Goal: Navigation & Orientation: Go to known website

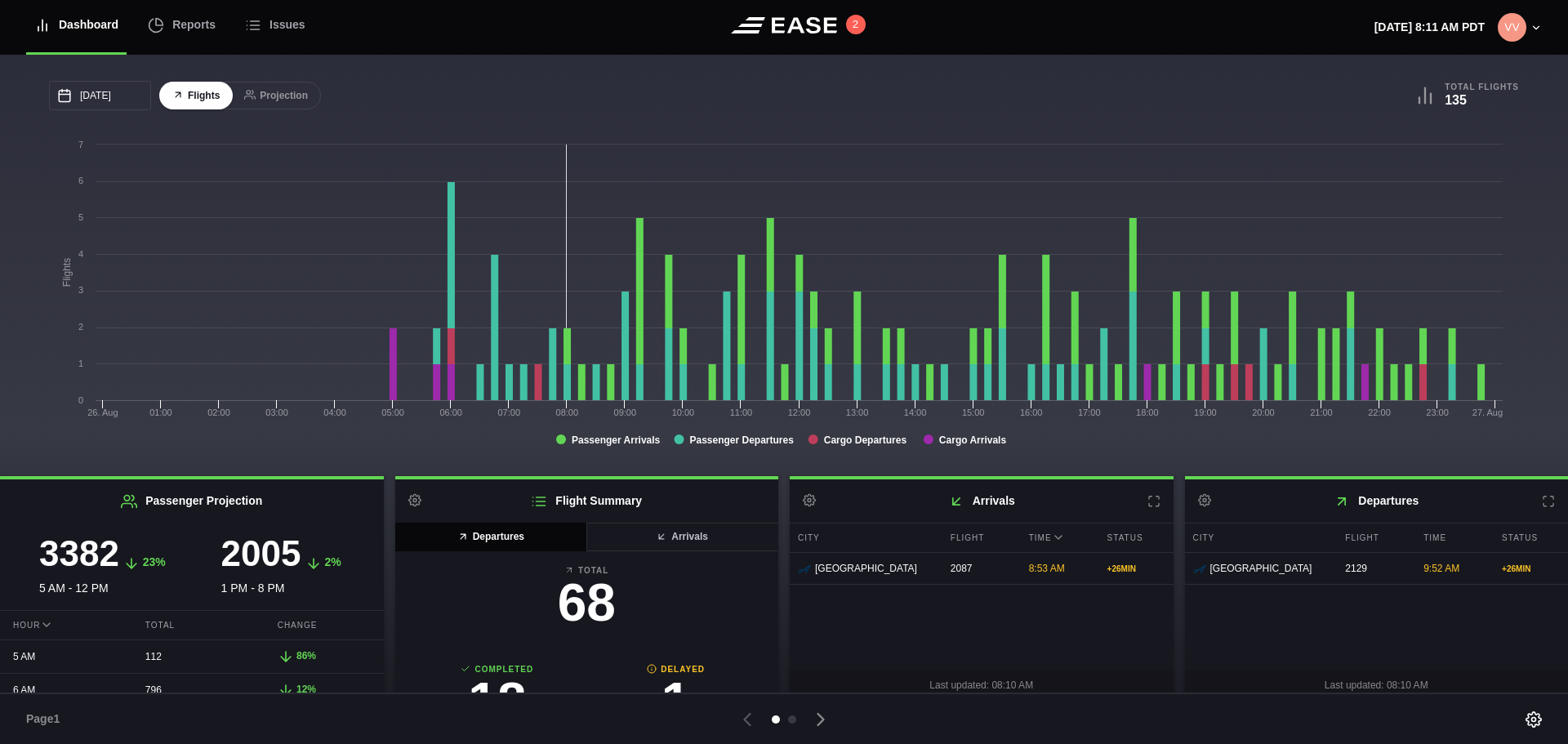
click at [1542, 498] on icon at bounding box center [1548, 501] width 13 height 13
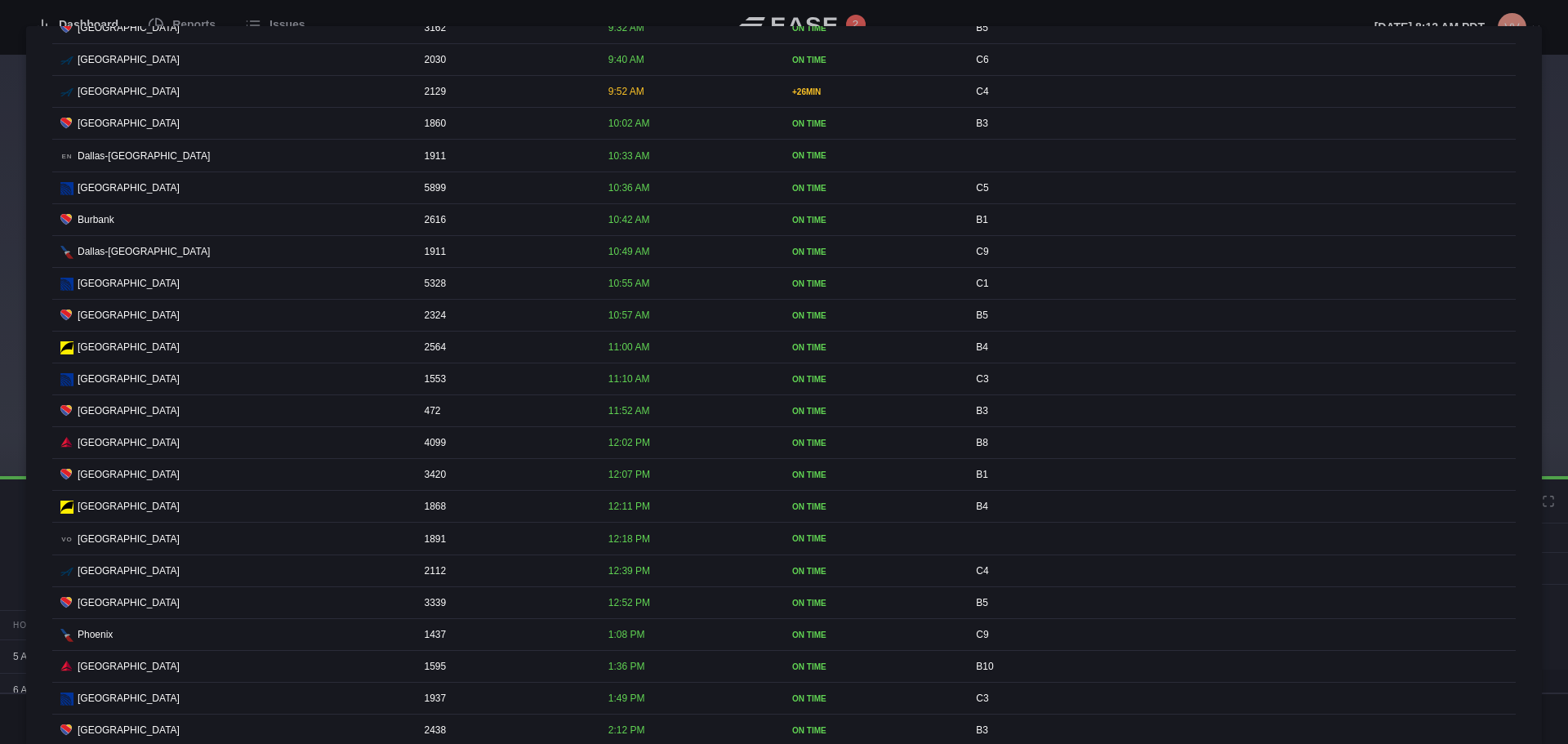
scroll to position [1062, 0]
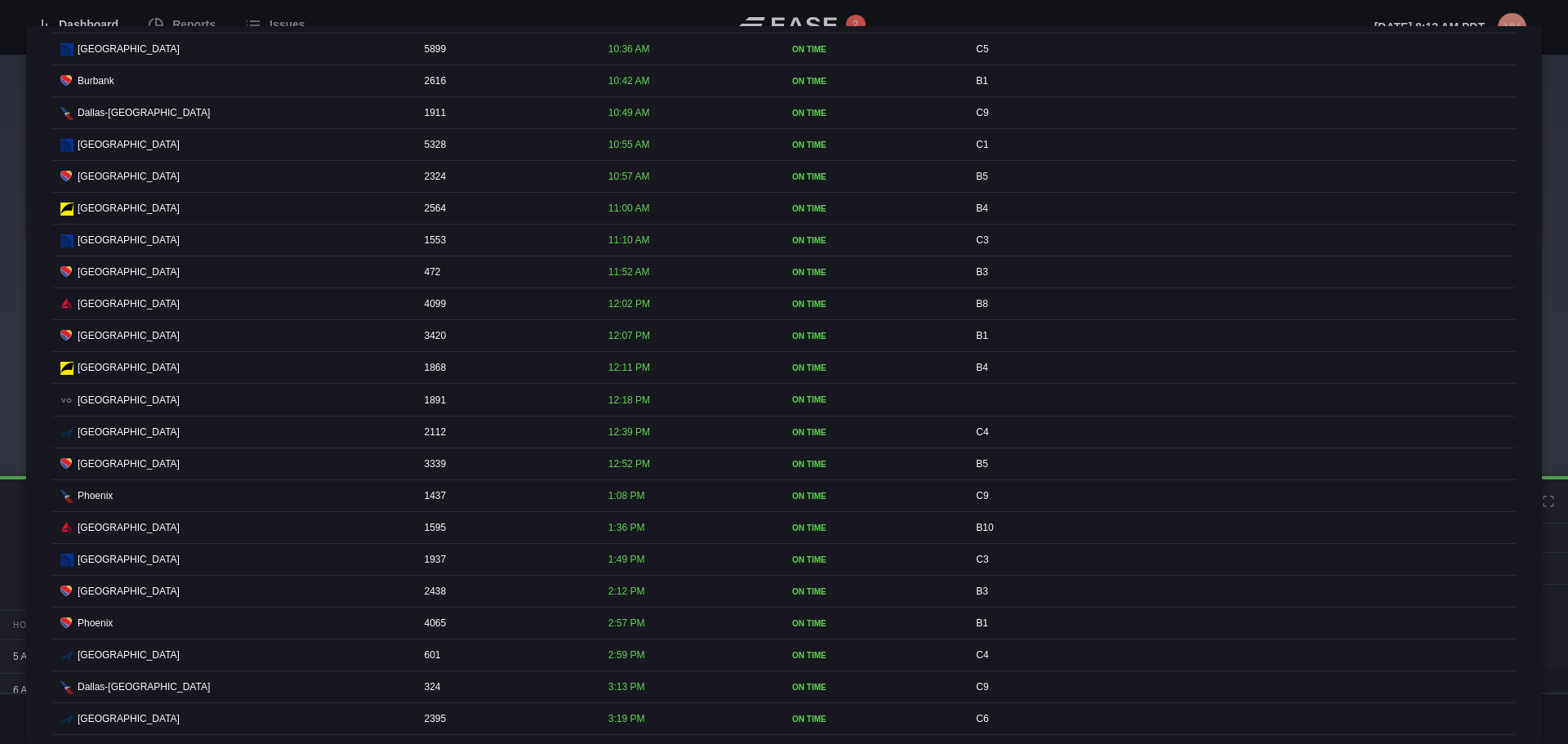
click at [1547, 26] on div at bounding box center [784, 372] width 1568 height 744
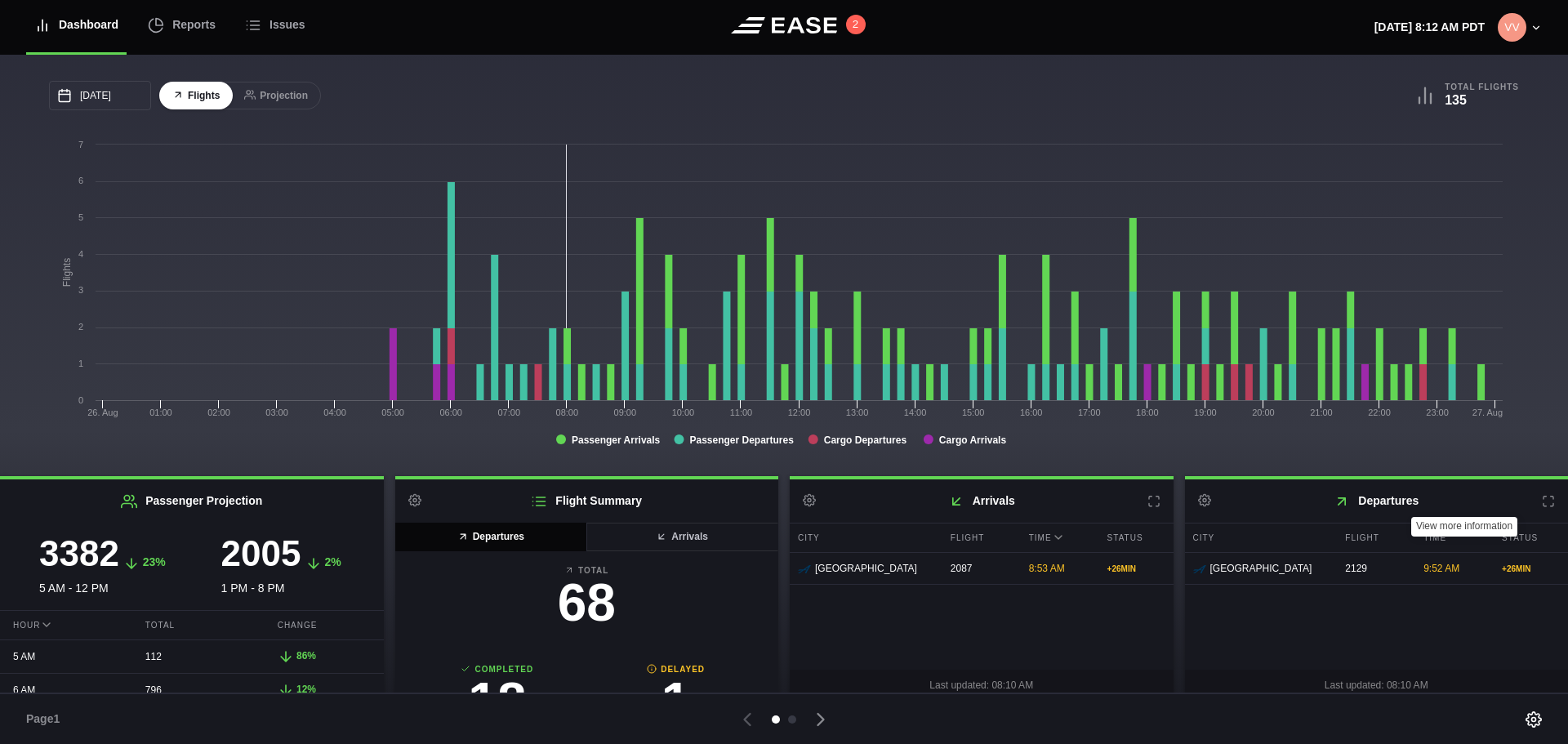
click at [1543, 499] on icon at bounding box center [1548, 501] width 10 height 10
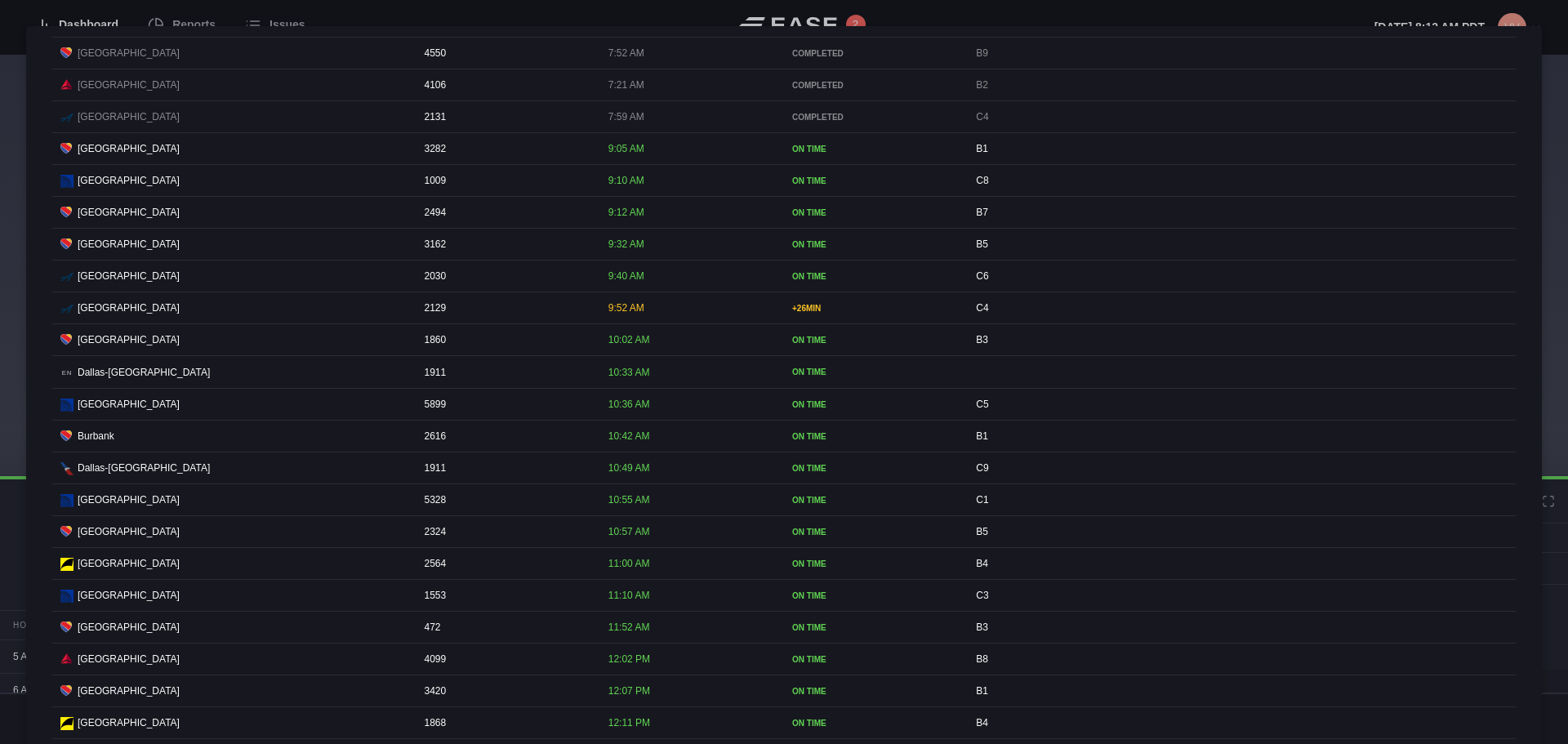
scroll to position [735, 0]
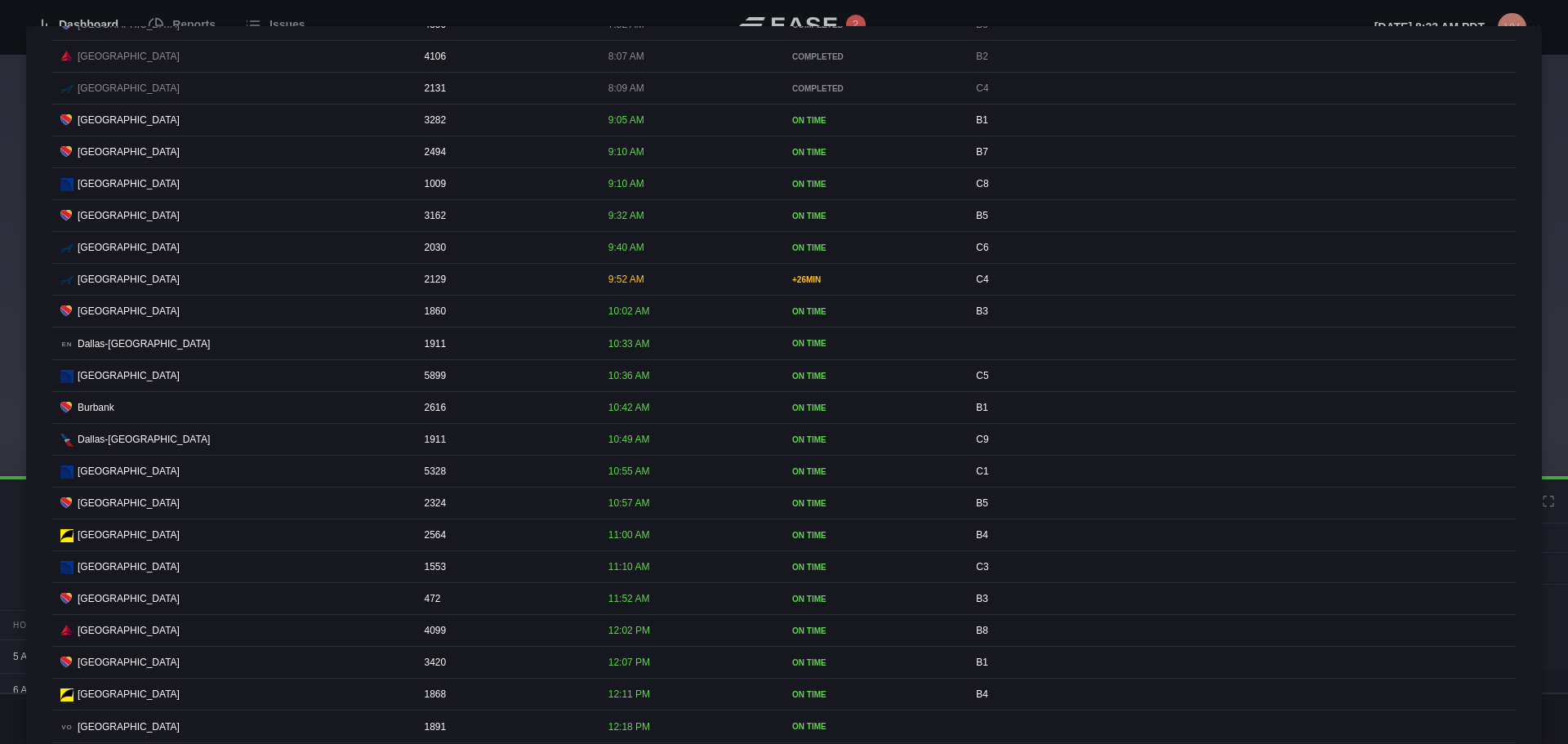
click at [911, 17] on div at bounding box center [784, 372] width 1568 height 744
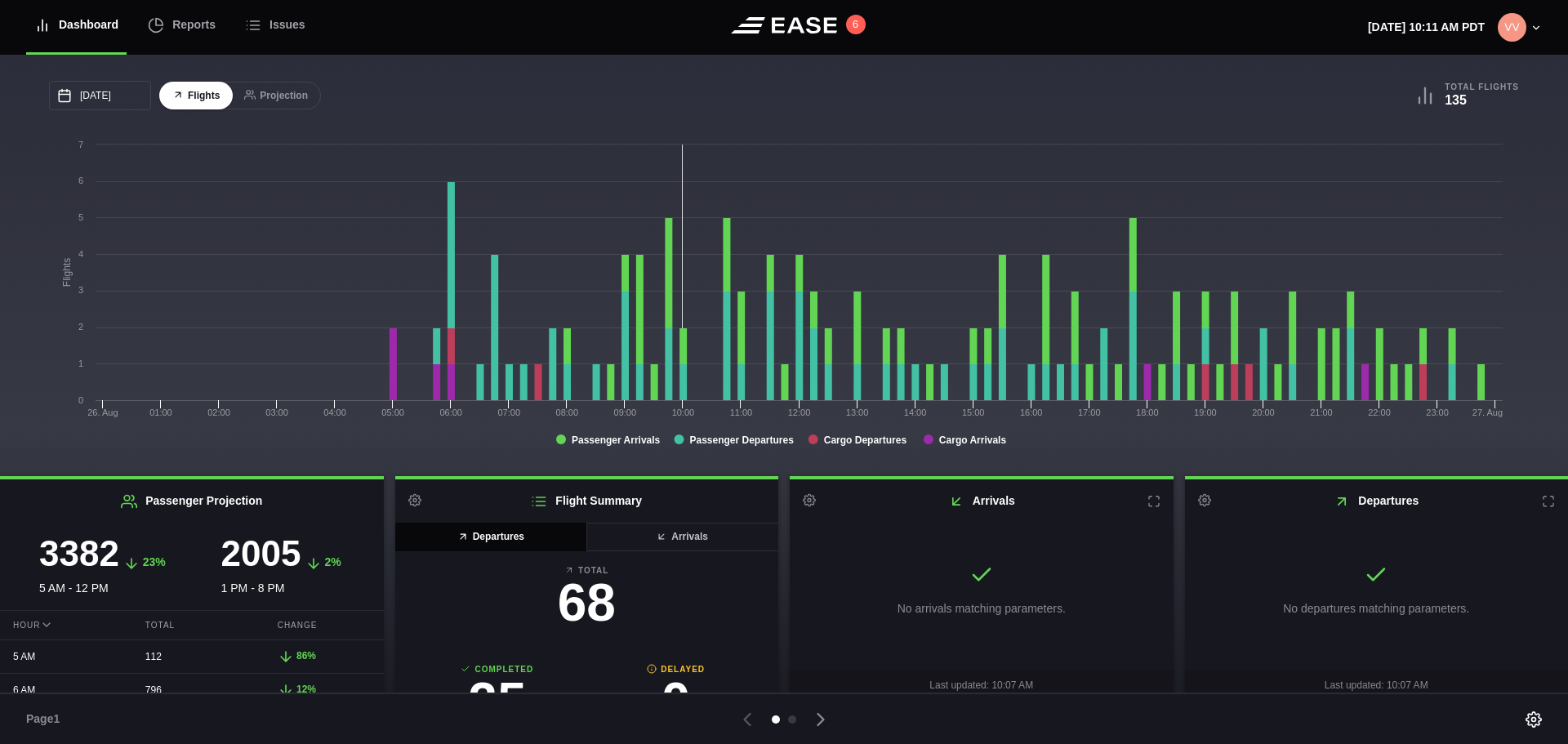
click at [1542, 496] on button at bounding box center [1548, 500] width 13 height 13
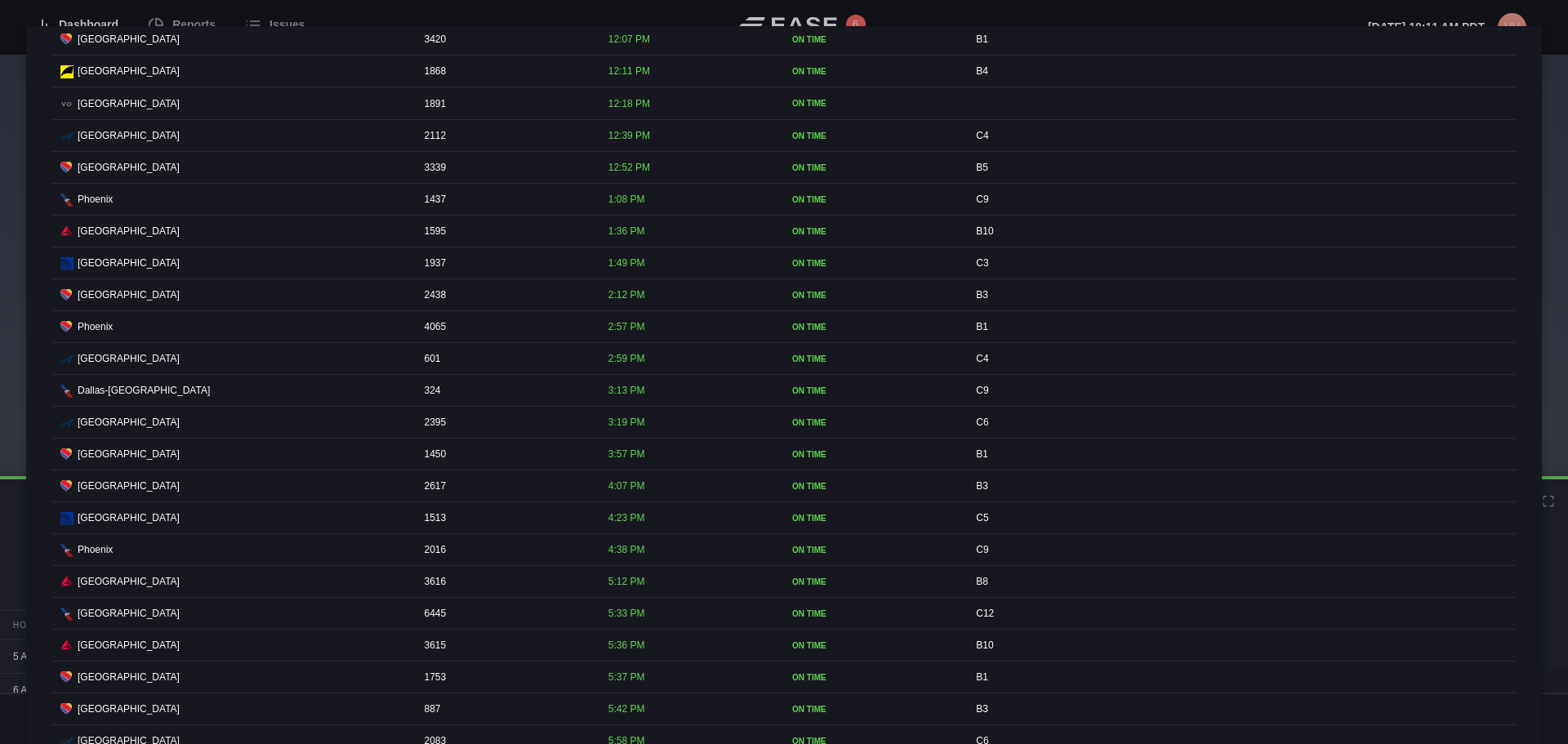
scroll to position [1146, 0]
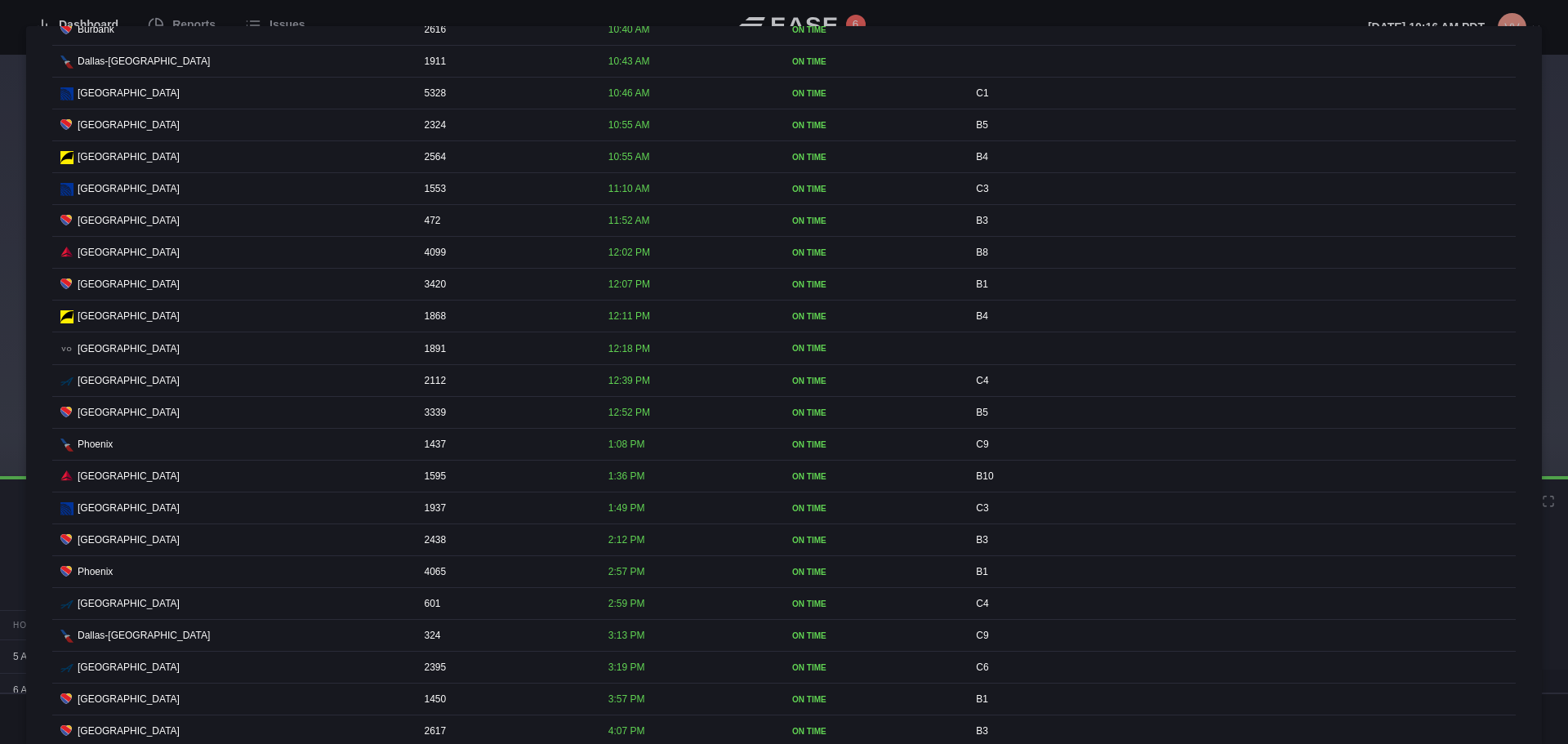
click at [1437, 12] on div at bounding box center [784, 372] width 1568 height 744
